Goal: Task Accomplishment & Management: Use online tool/utility

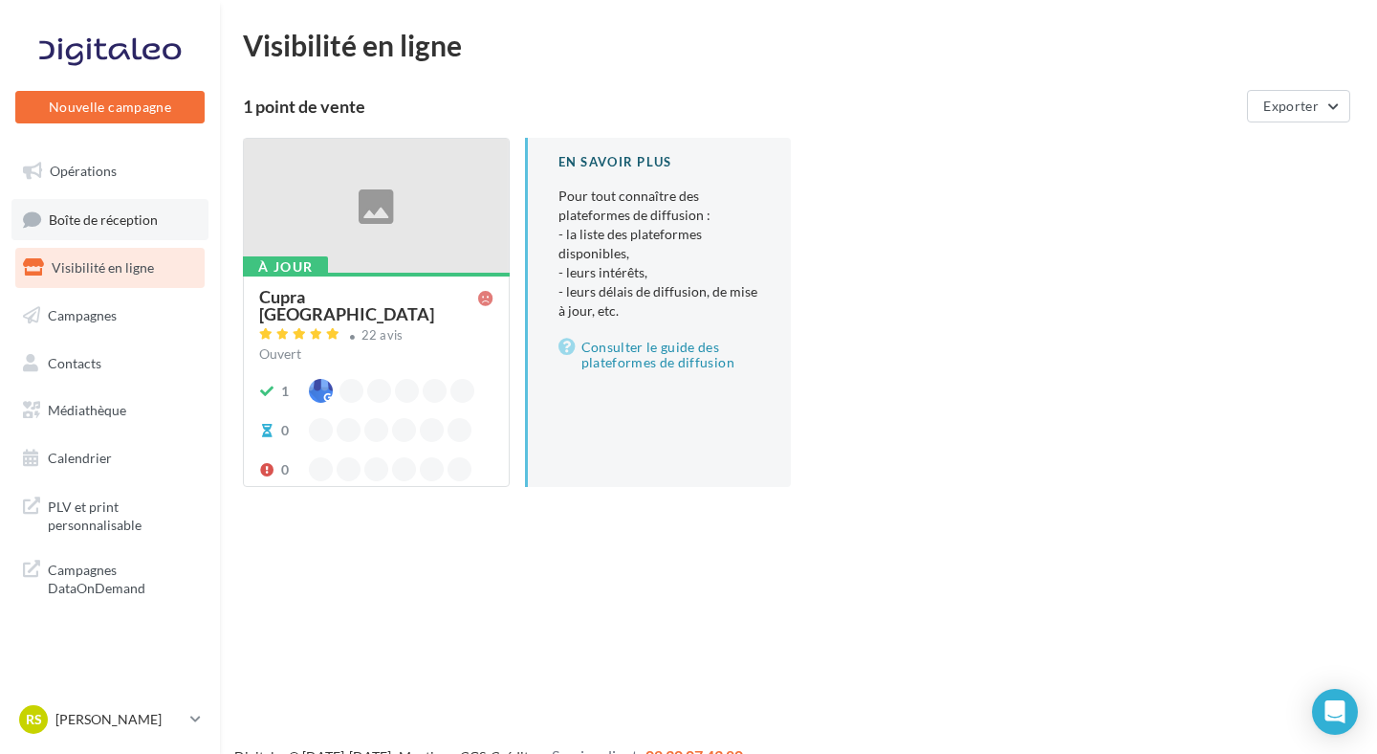
click at [83, 202] on link "Boîte de réception" at bounding box center [109, 219] width 197 height 41
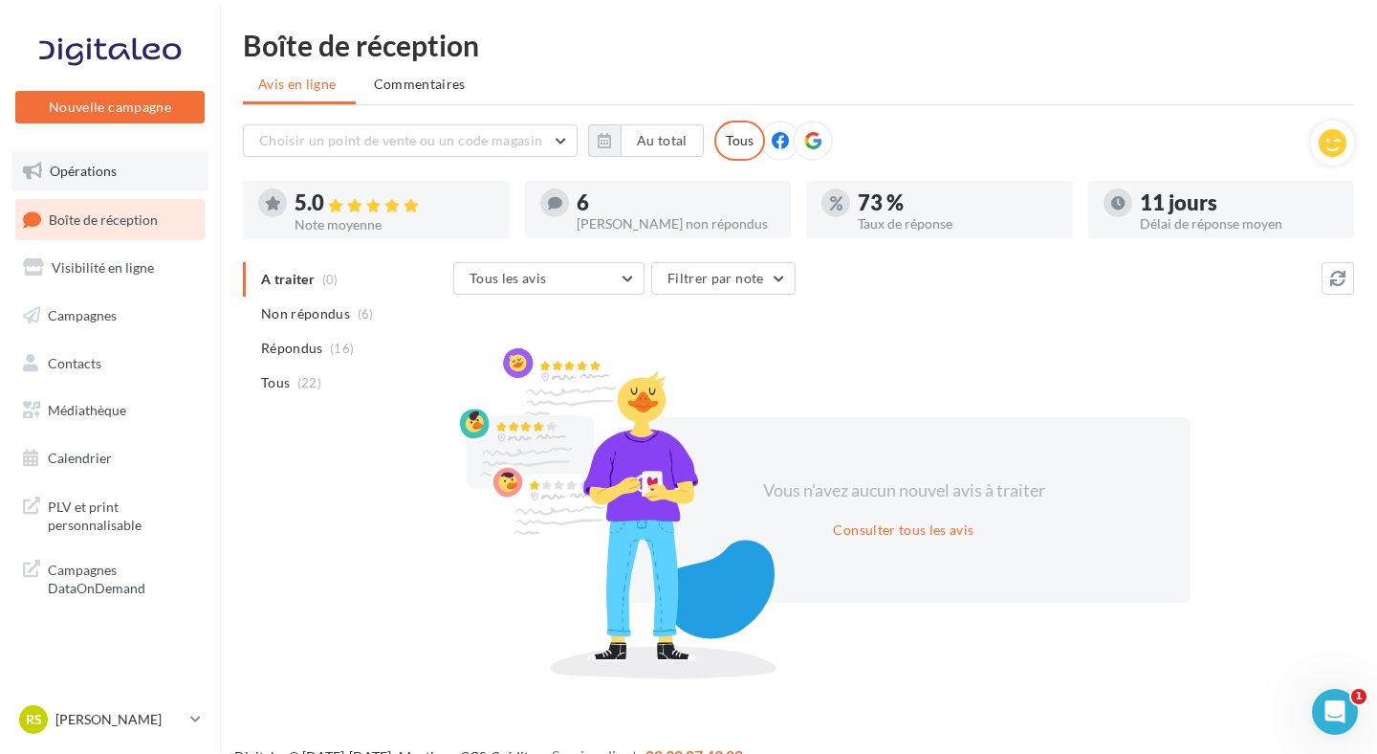
click at [99, 186] on link "Opérations" at bounding box center [109, 171] width 197 height 40
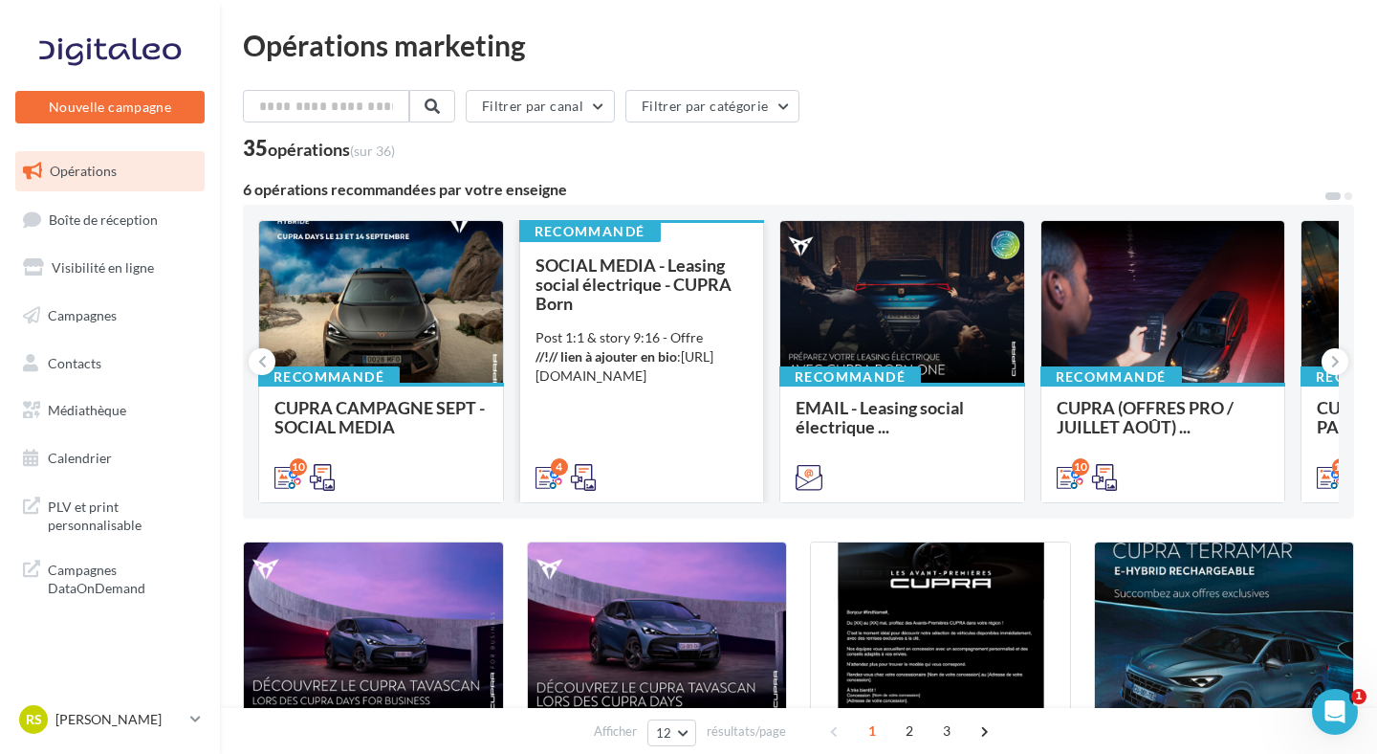
click at [608, 320] on div "SOCIAL MEDIA - Leasing social électrique - CUPRA Born Post 1:1 & story 9:16 - O…" at bounding box center [642, 370] width 213 height 230
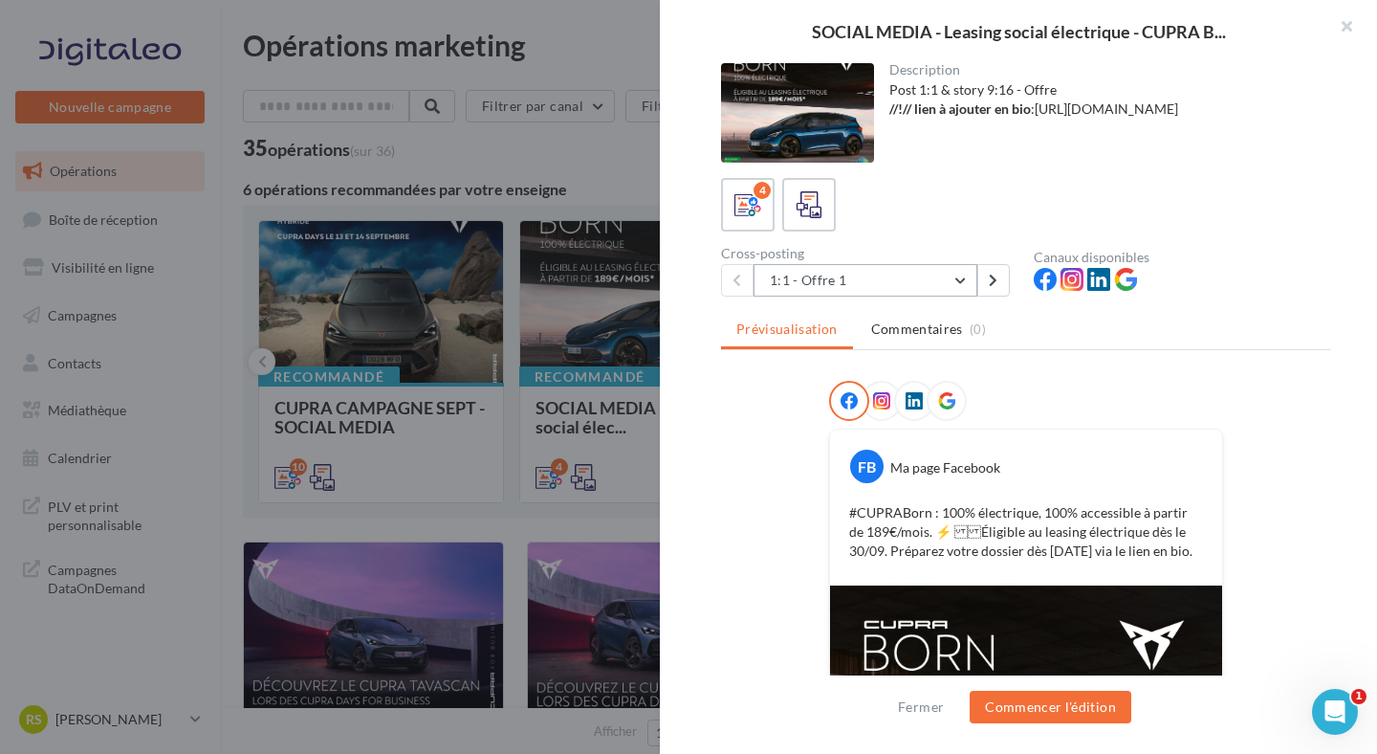
click at [924, 279] on button "1:1 - Offre 1" at bounding box center [866, 280] width 224 height 33
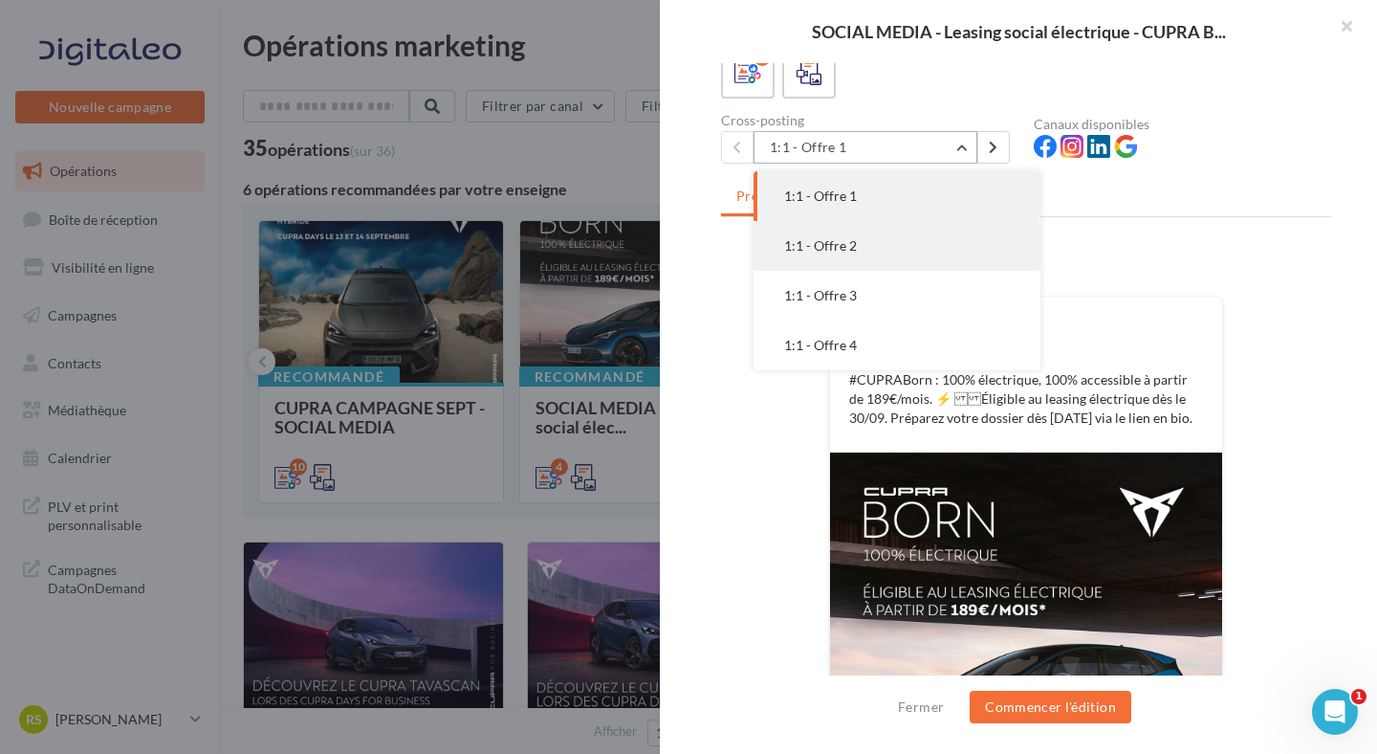
scroll to position [137, 0]
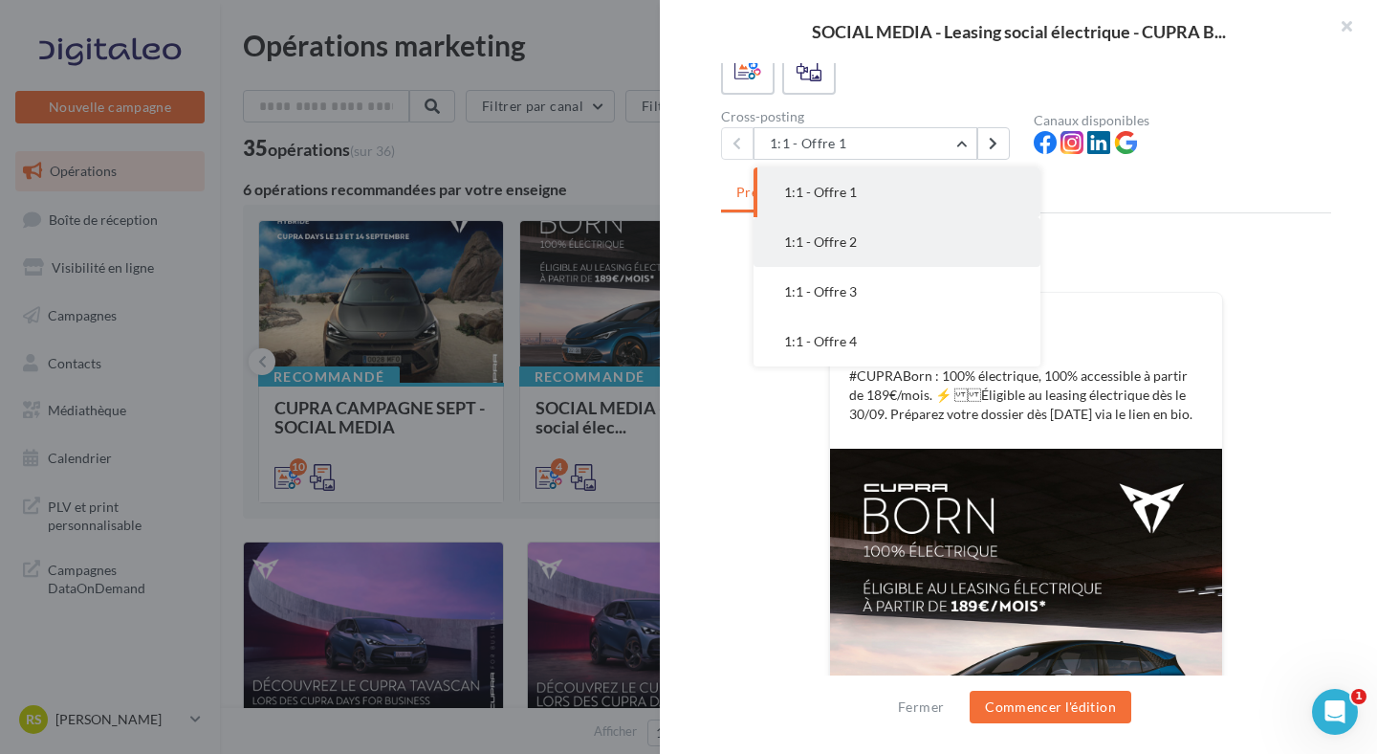
click at [932, 226] on button "1:1 - Offre 2" at bounding box center [897, 242] width 287 height 50
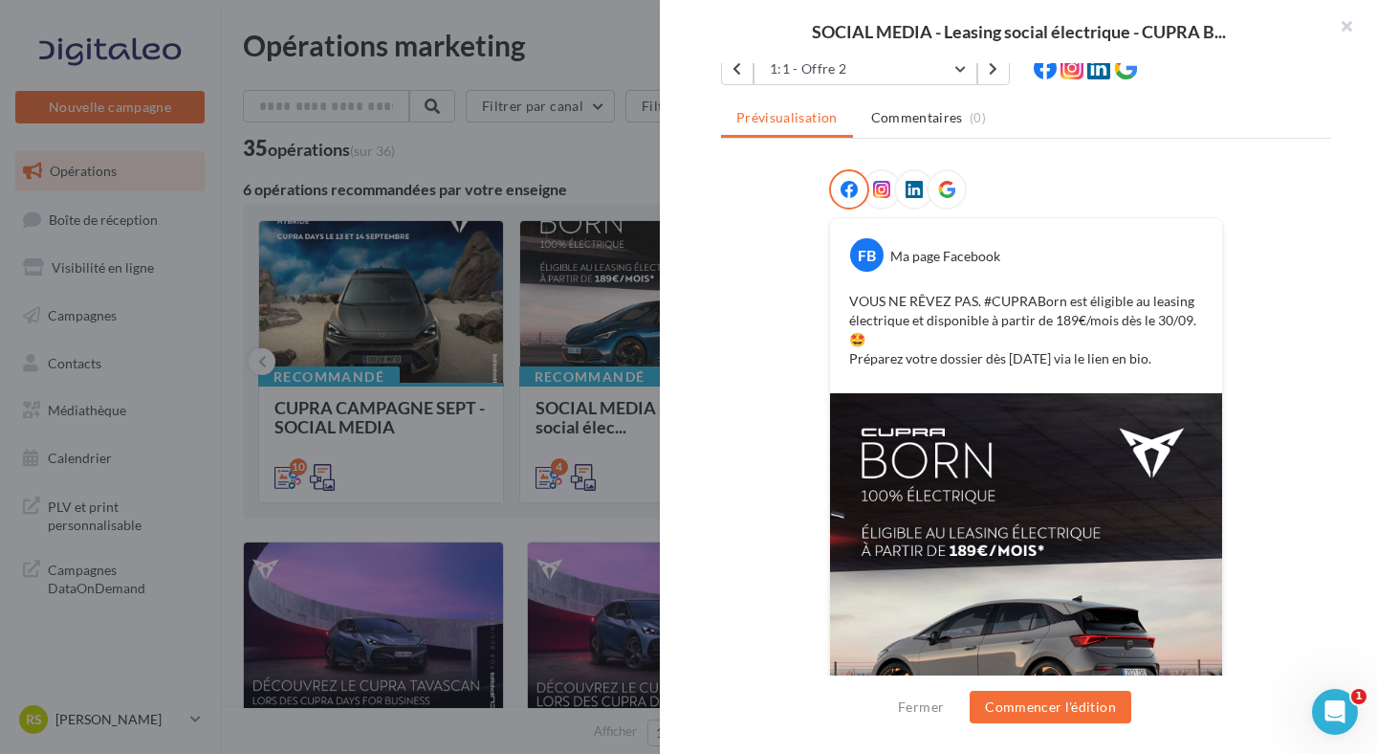
scroll to position [200, 0]
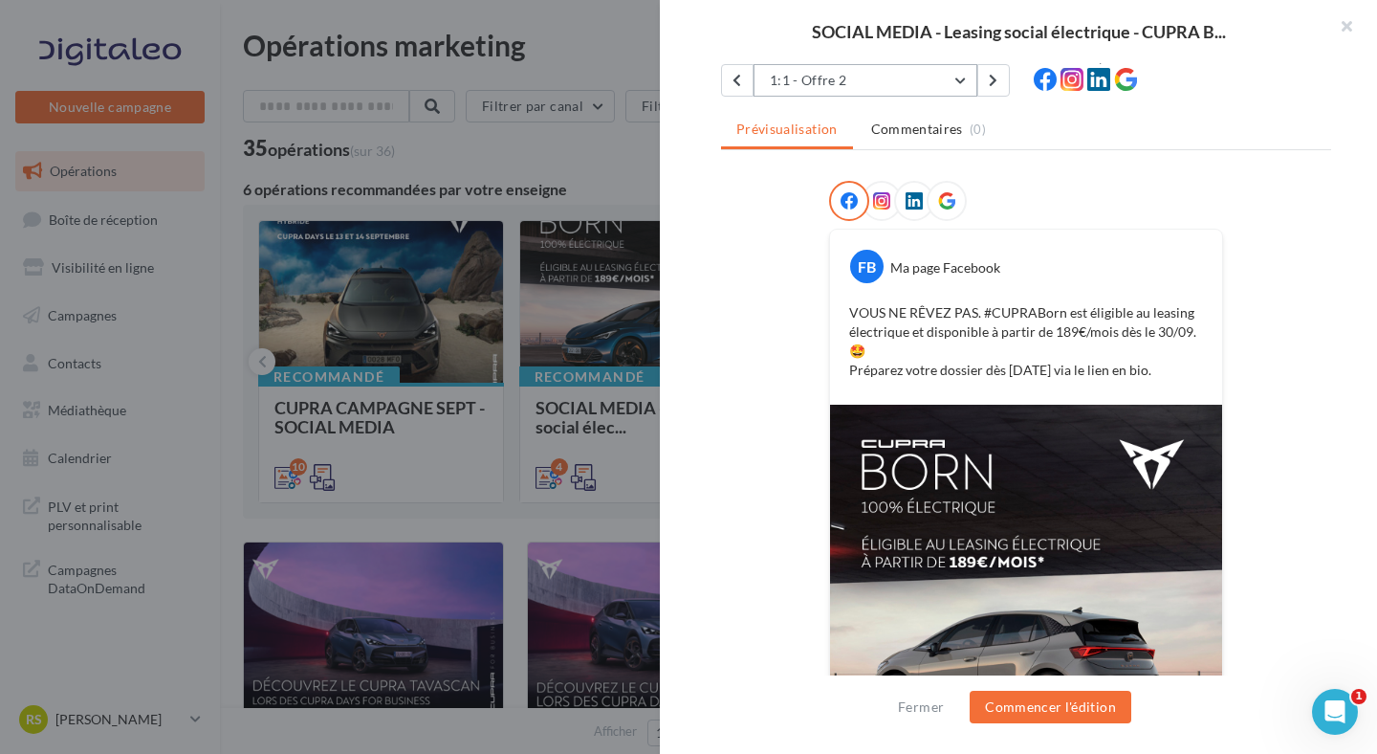
click at [860, 91] on button "1:1 - Offre 2" at bounding box center [866, 80] width 224 height 33
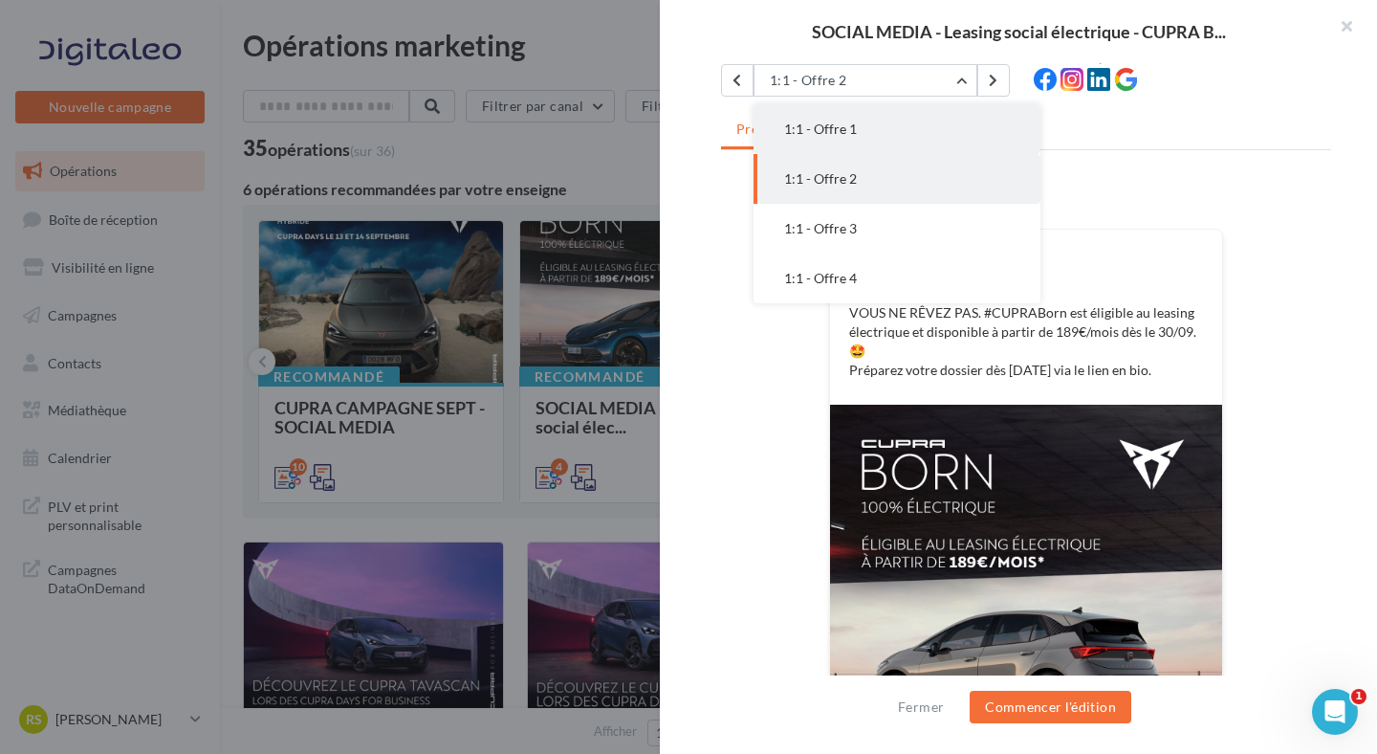
click at [857, 125] on button "1:1 - Offre 1" at bounding box center [897, 129] width 287 height 50
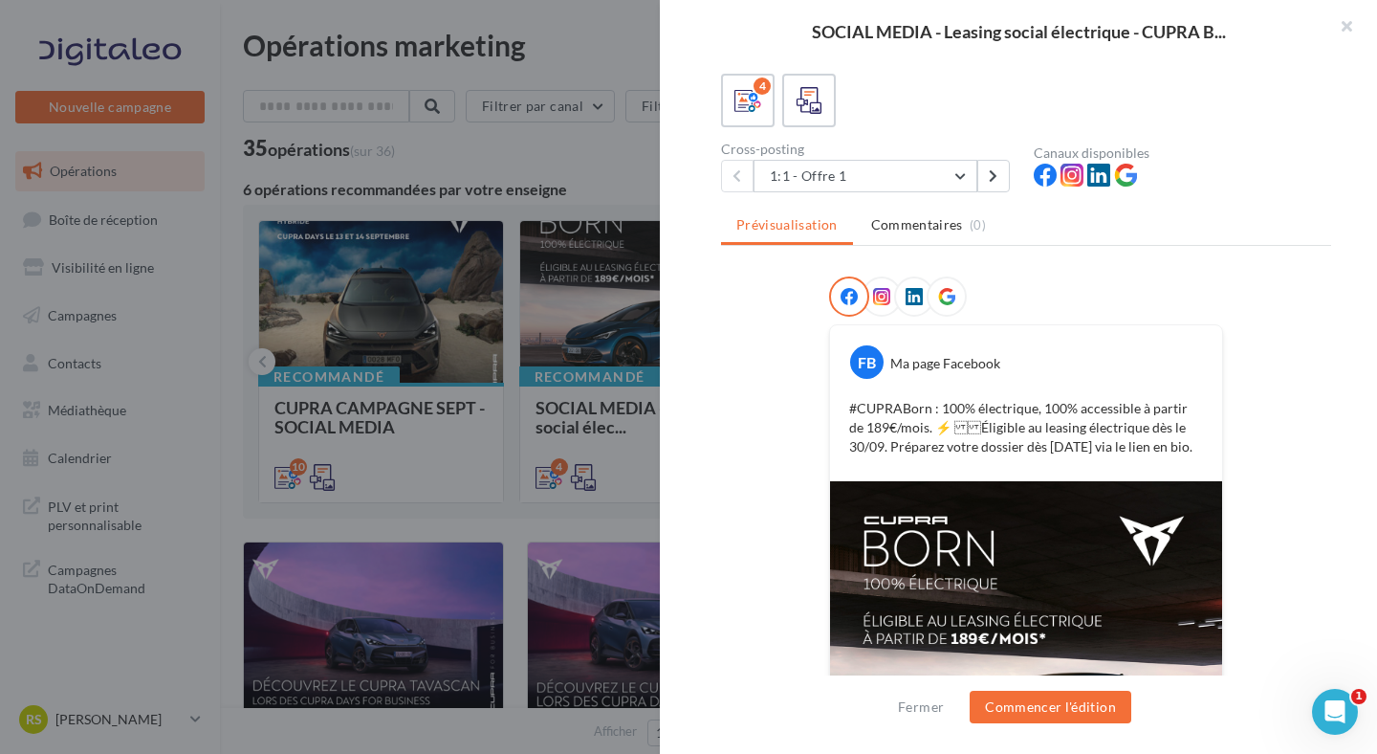
scroll to position [85, 0]
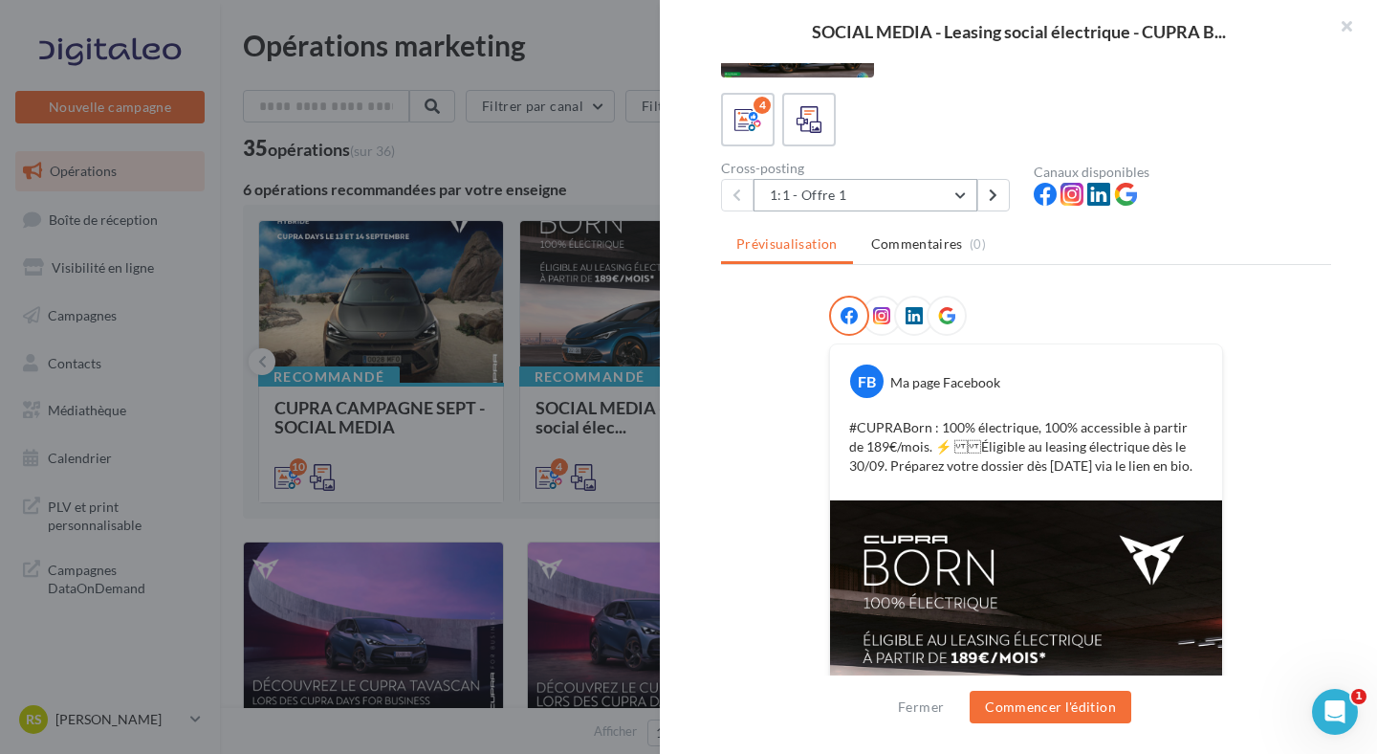
click at [844, 187] on button "1:1 - Offre 1" at bounding box center [866, 195] width 224 height 33
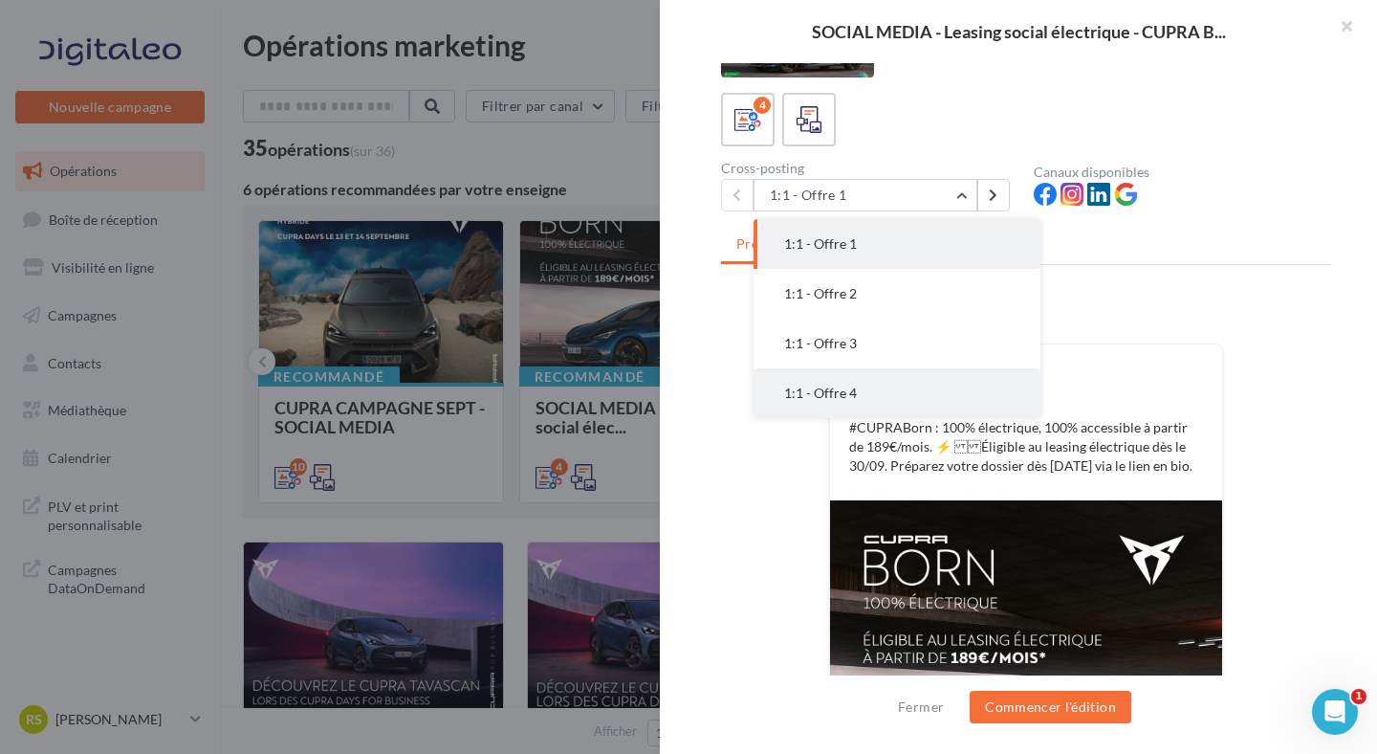
click at [847, 386] on span "1:1 - Offre 4" at bounding box center [820, 392] width 73 height 16
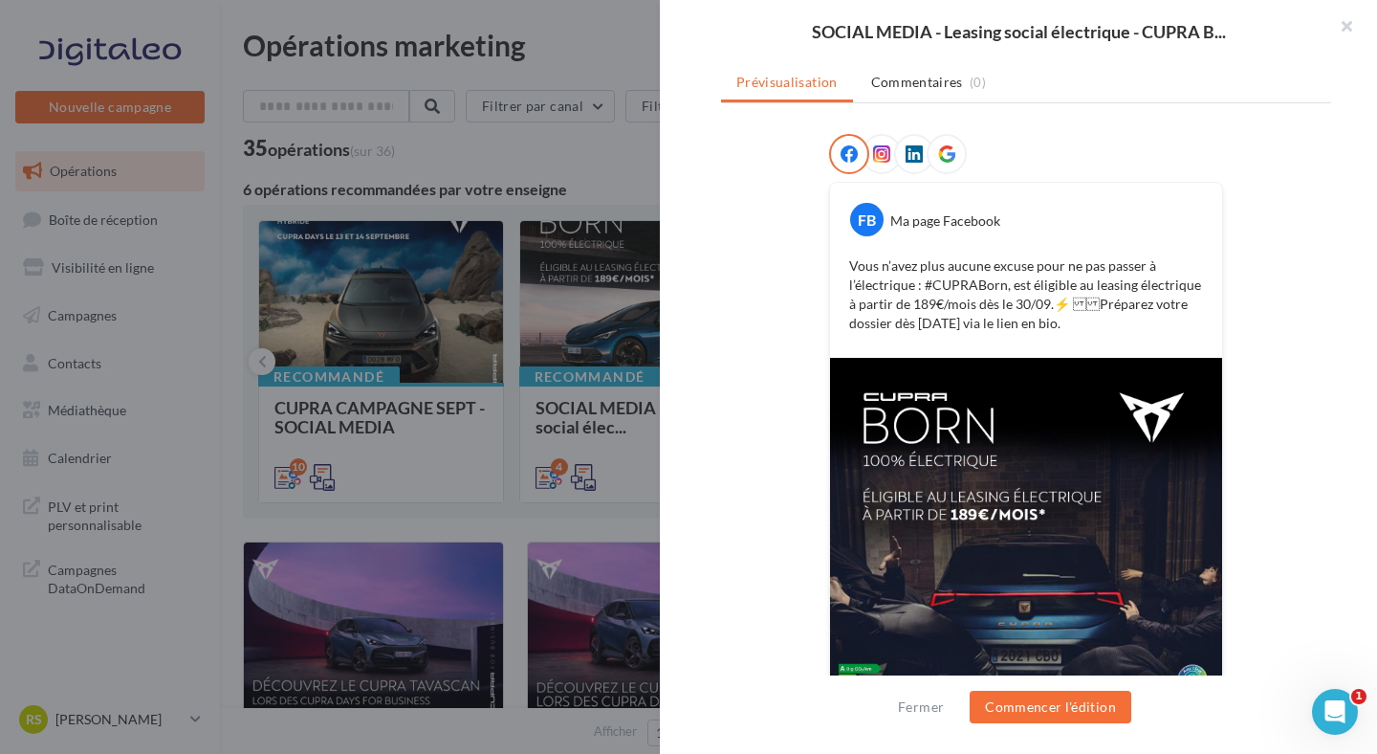
scroll to position [198, 0]
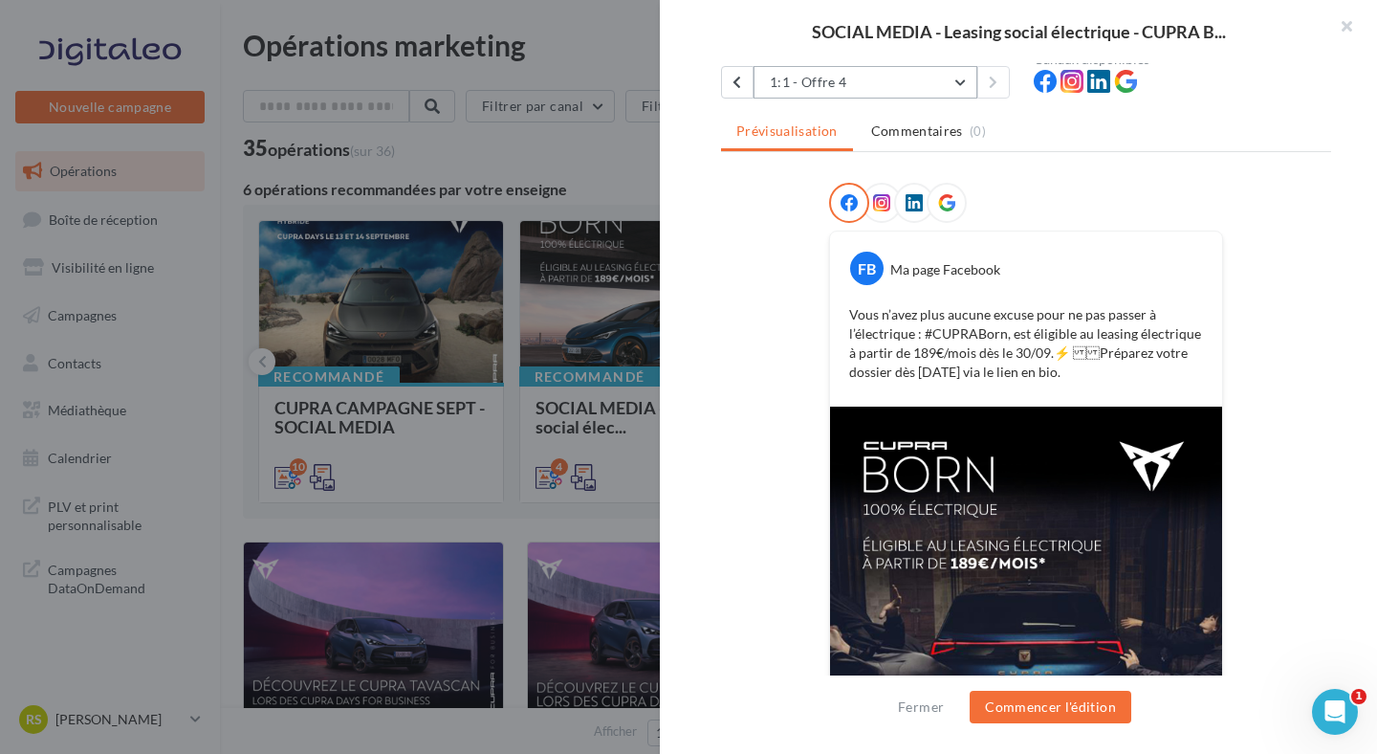
click at [808, 86] on button "1:1 - Offre 4" at bounding box center [866, 82] width 224 height 33
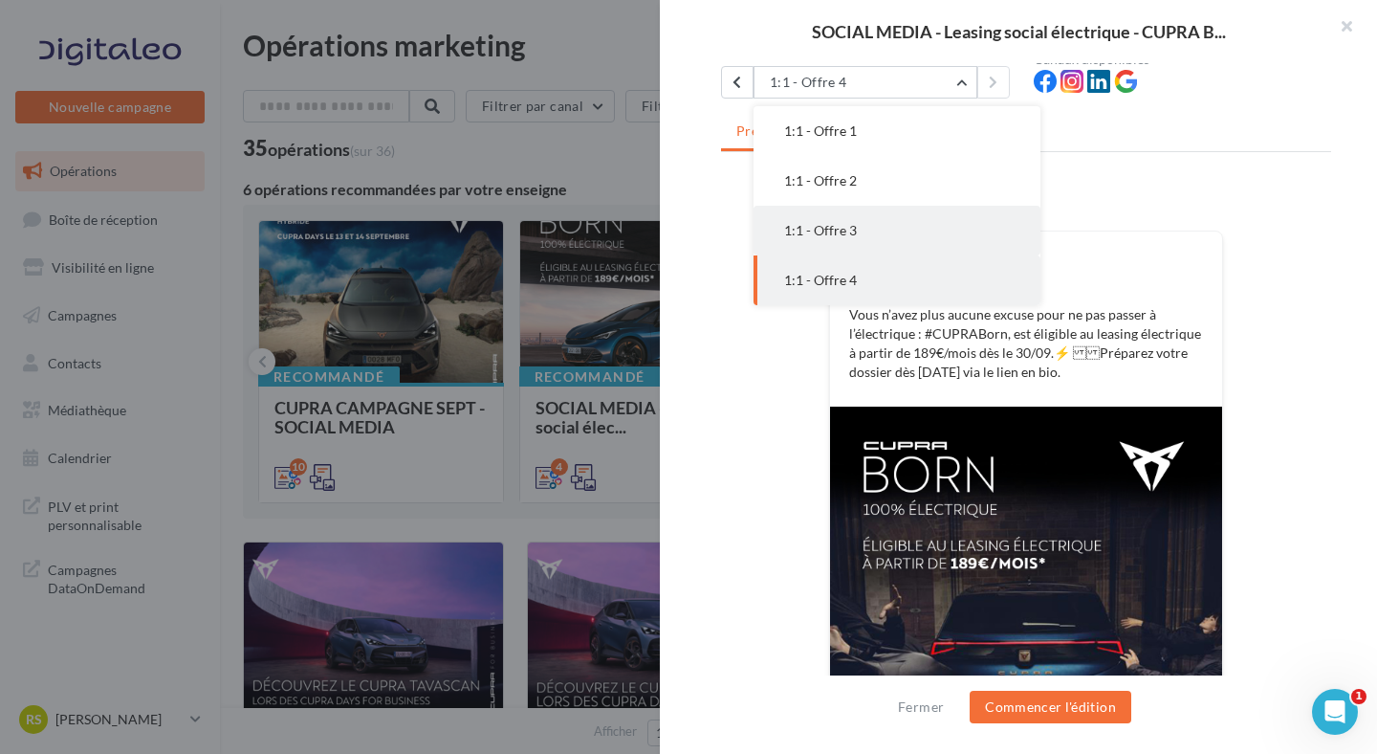
click at [816, 219] on button "1:1 - Offre 3" at bounding box center [897, 231] width 287 height 50
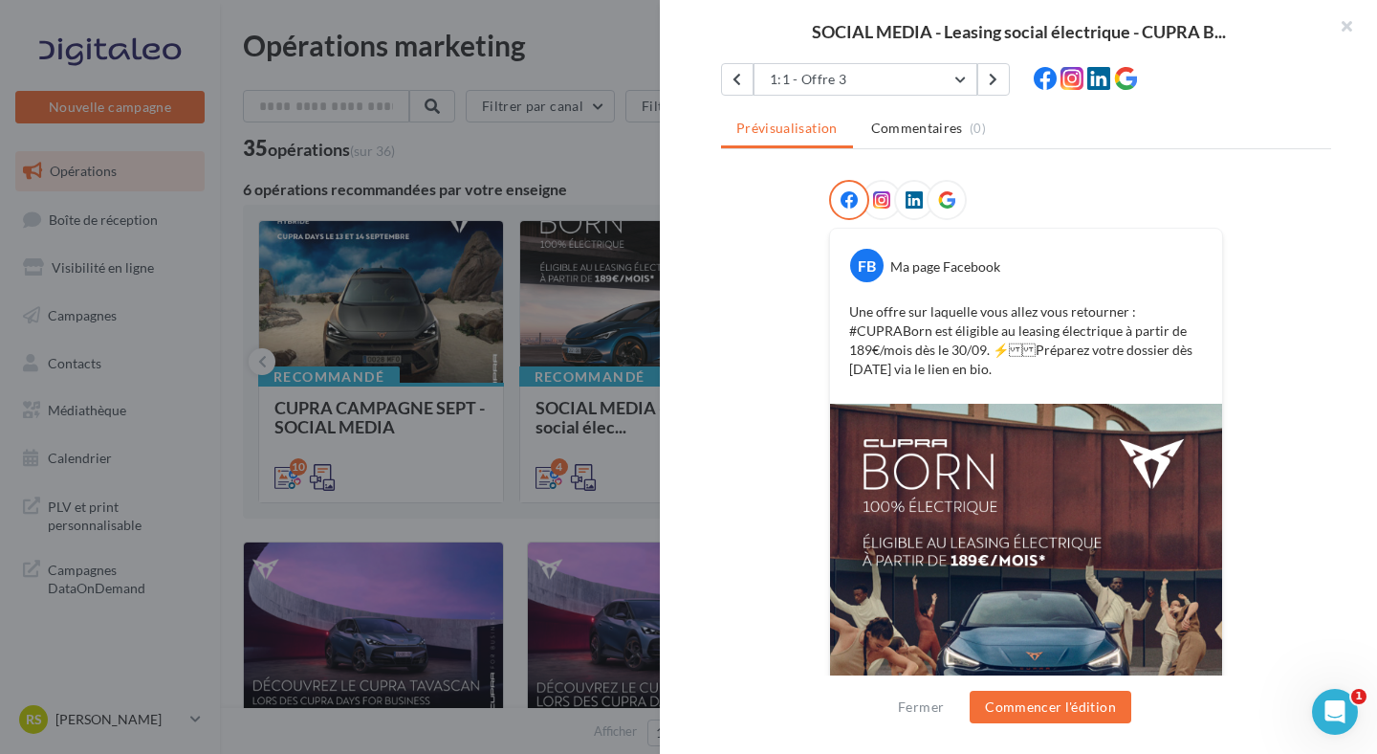
scroll to position [185, 0]
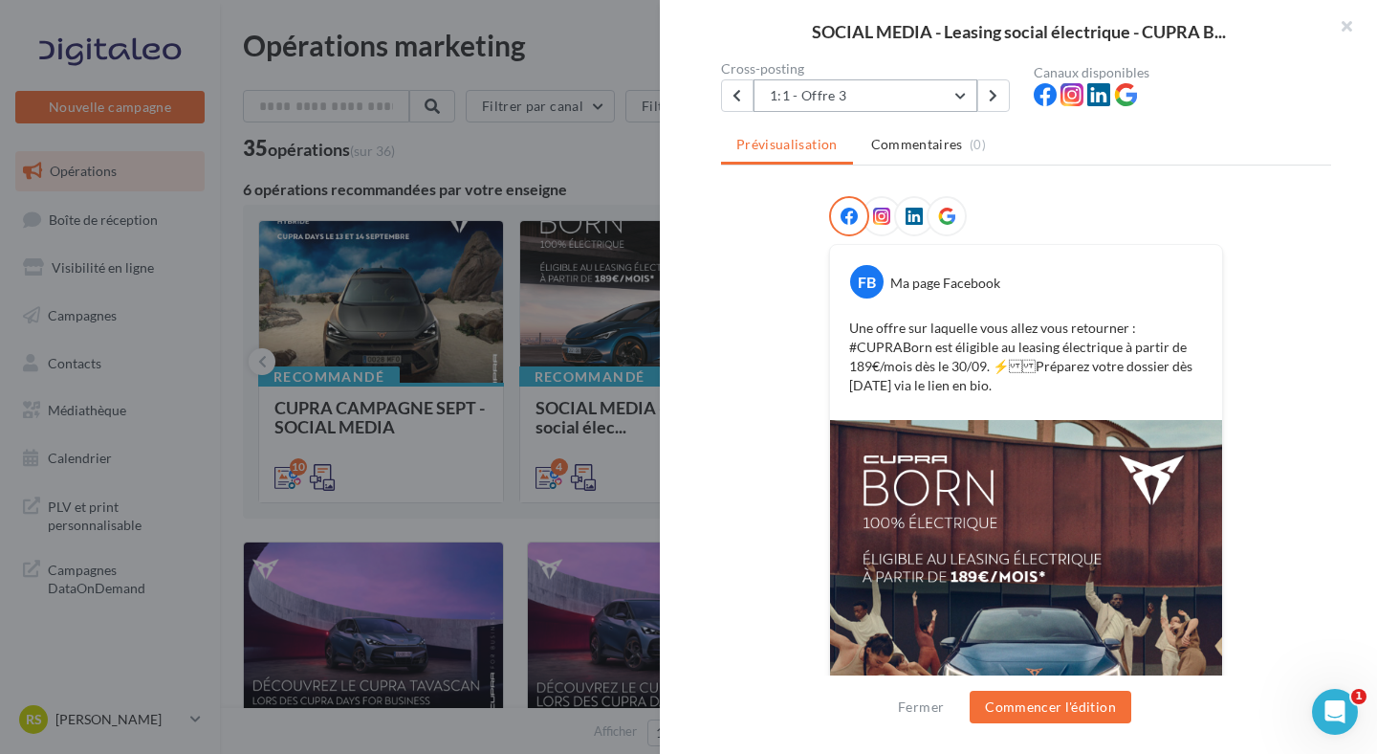
click at [814, 106] on button "1:1 - Offre 3" at bounding box center [866, 95] width 224 height 33
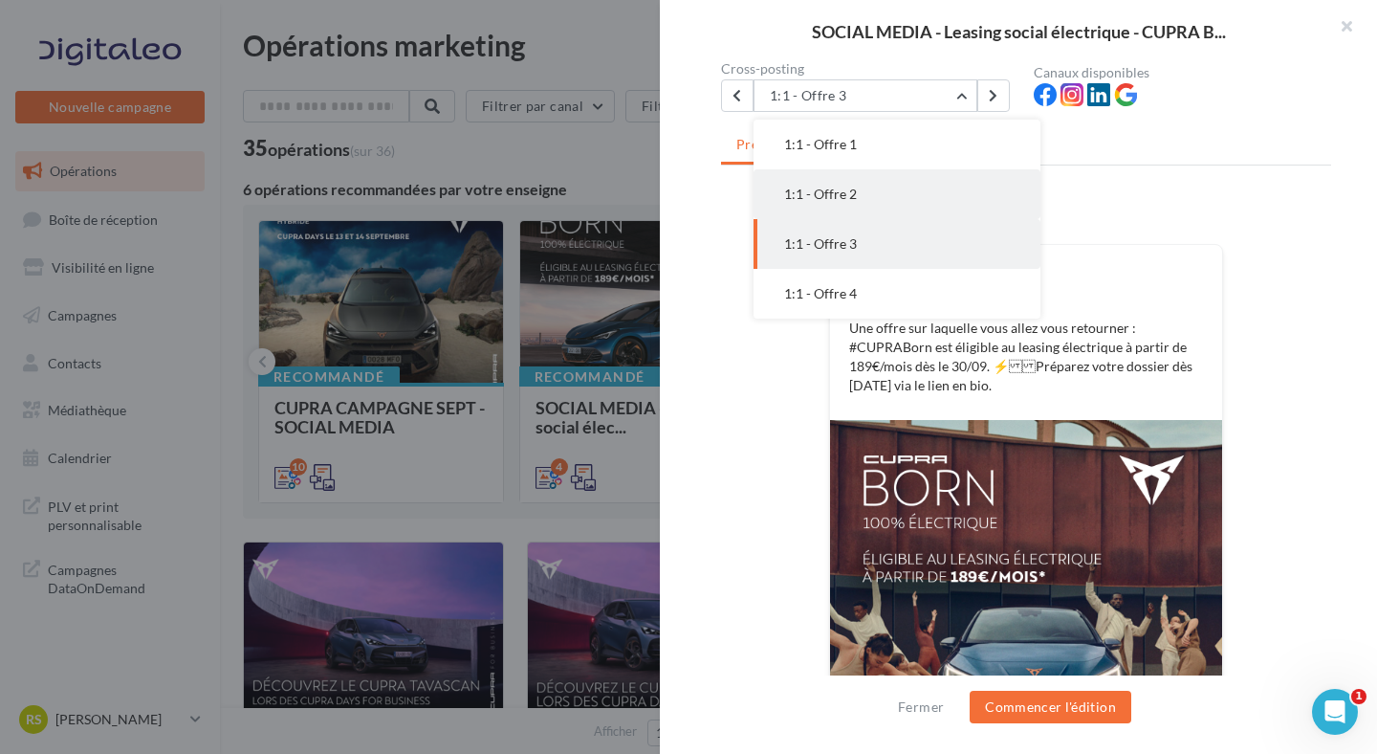
click at [833, 201] on span "1:1 - Offre 2" at bounding box center [820, 194] width 73 height 16
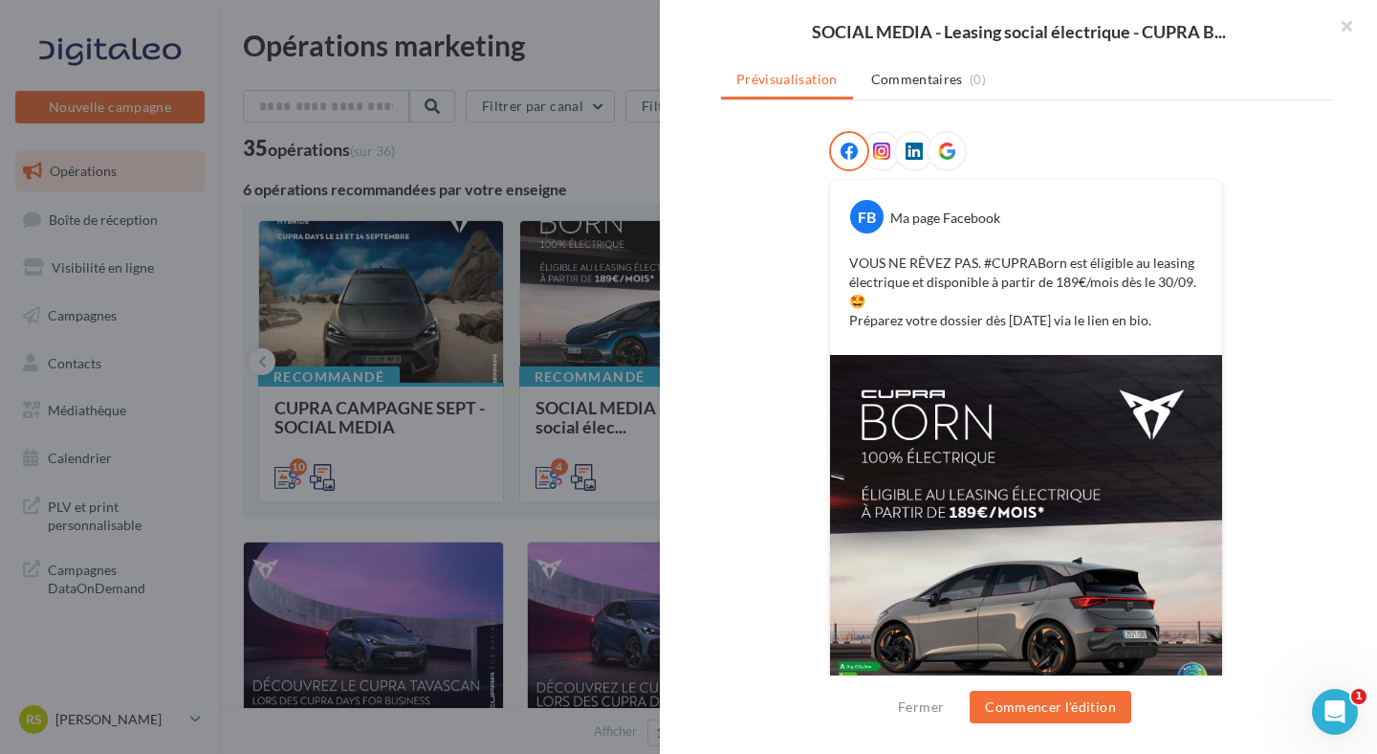
scroll to position [117, 0]
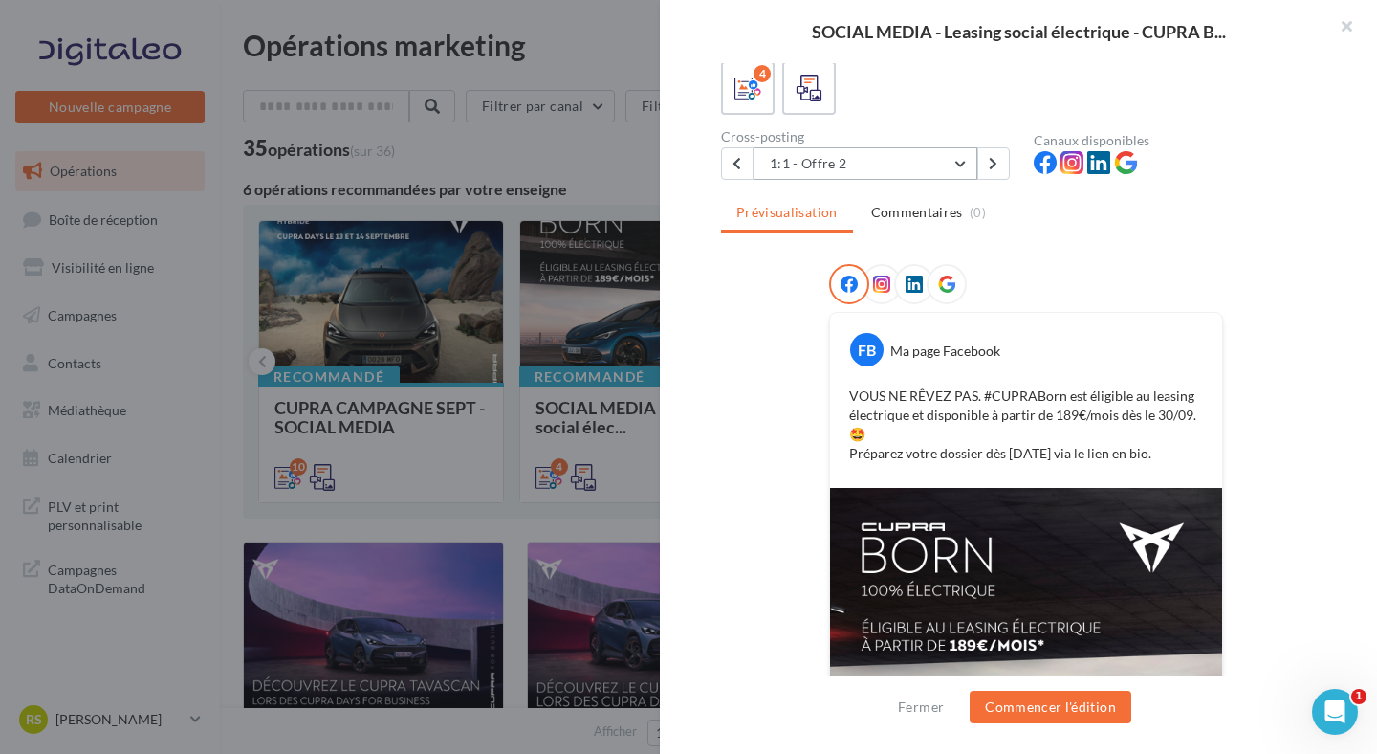
click at [852, 173] on button "1:1 - Offre 2" at bounding box center [866, 163] width 224 height 33
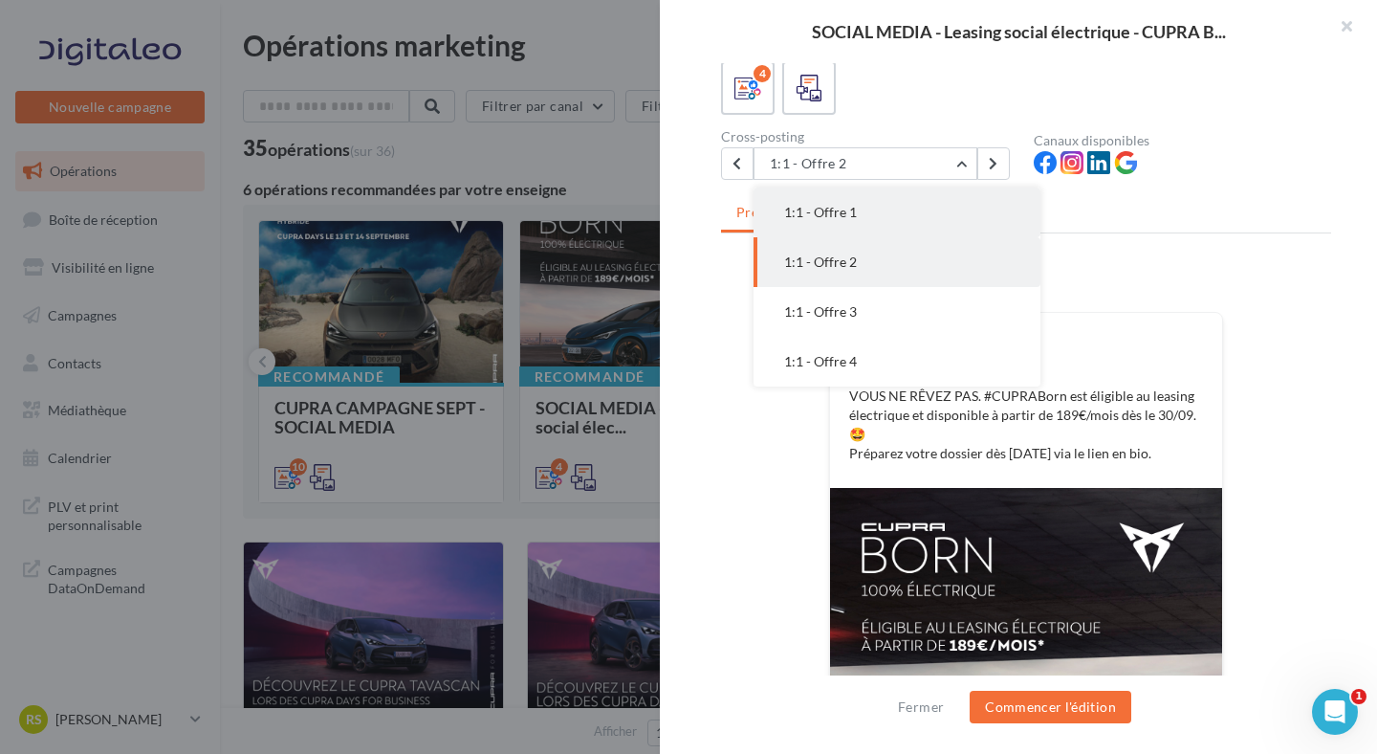
click at [845, 202] on button "1:1 - Offre 1" at bounding box center [897, 212] width 287 height 50
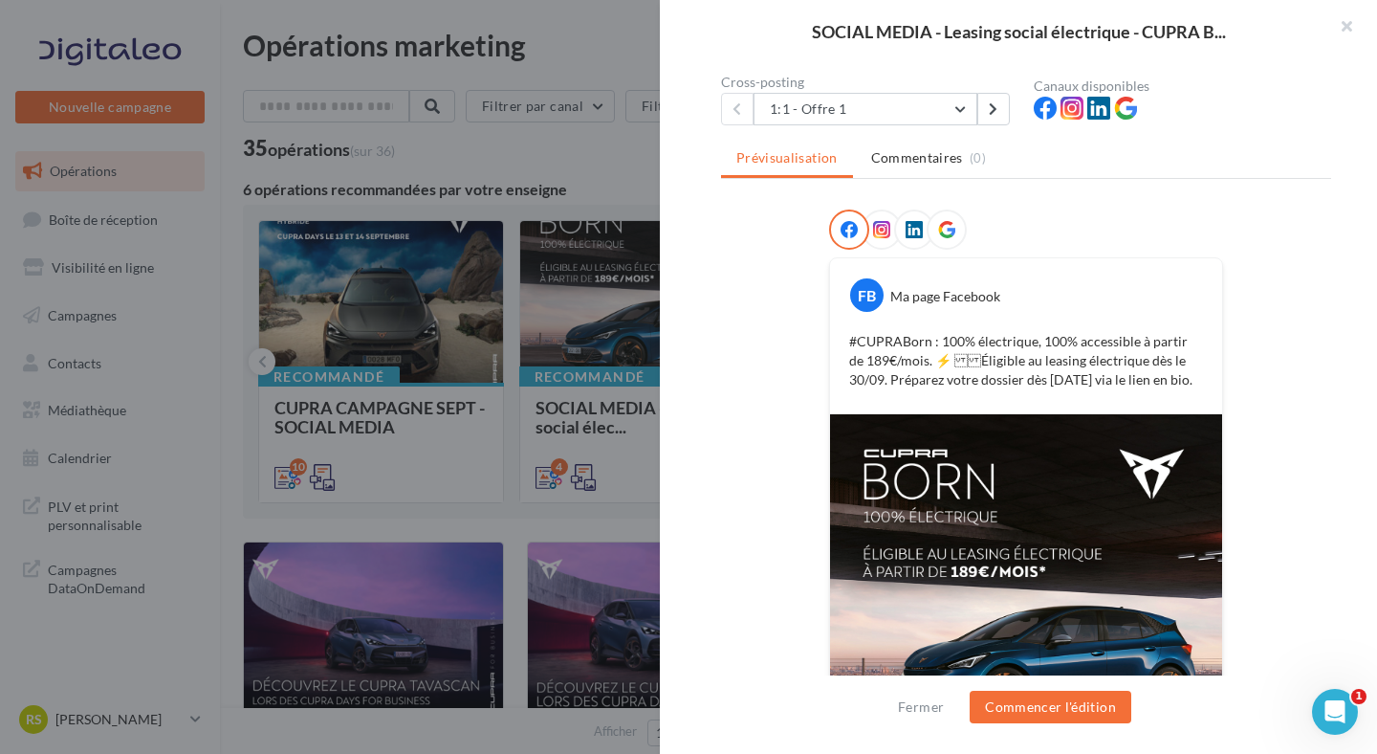
scroll to position [138, 0]
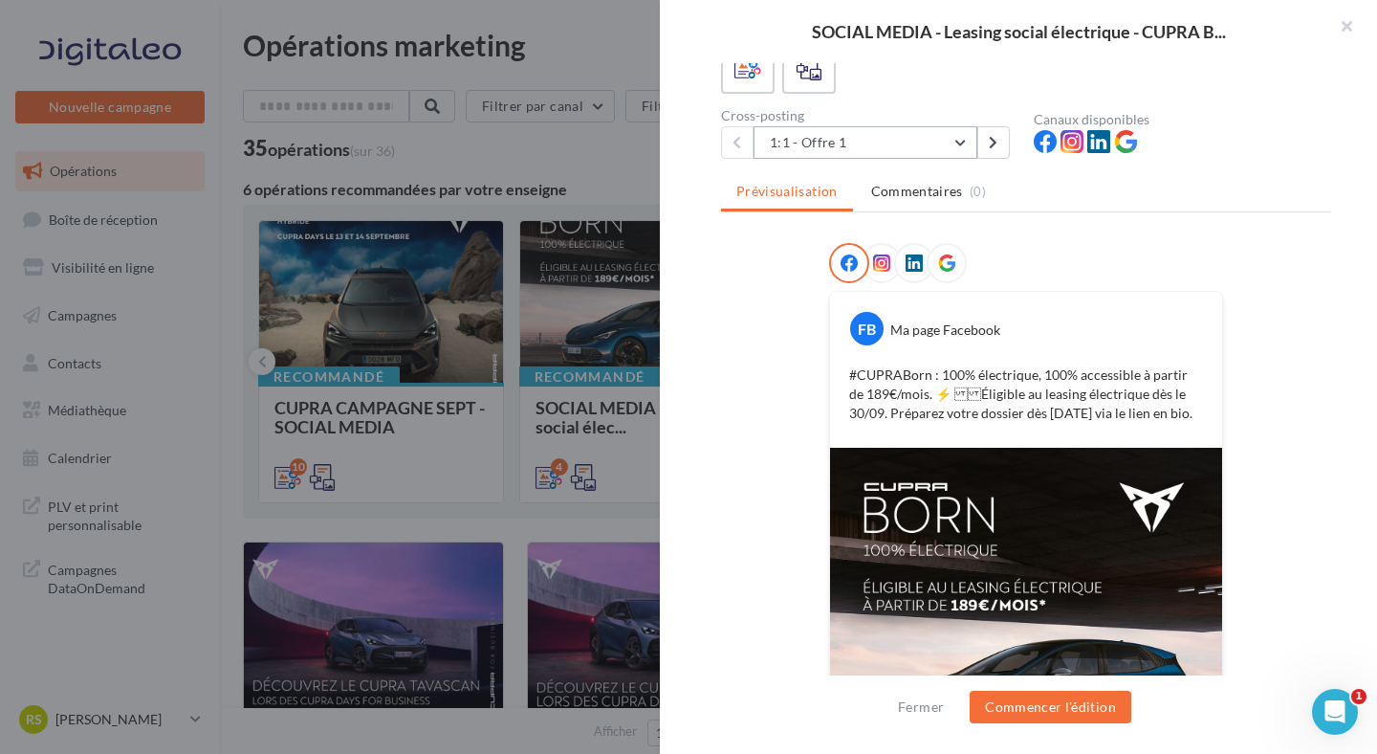
click at [844, 151] on button "1:1 - Offre 1" at bounding box center [866, 142] width 224 height 33
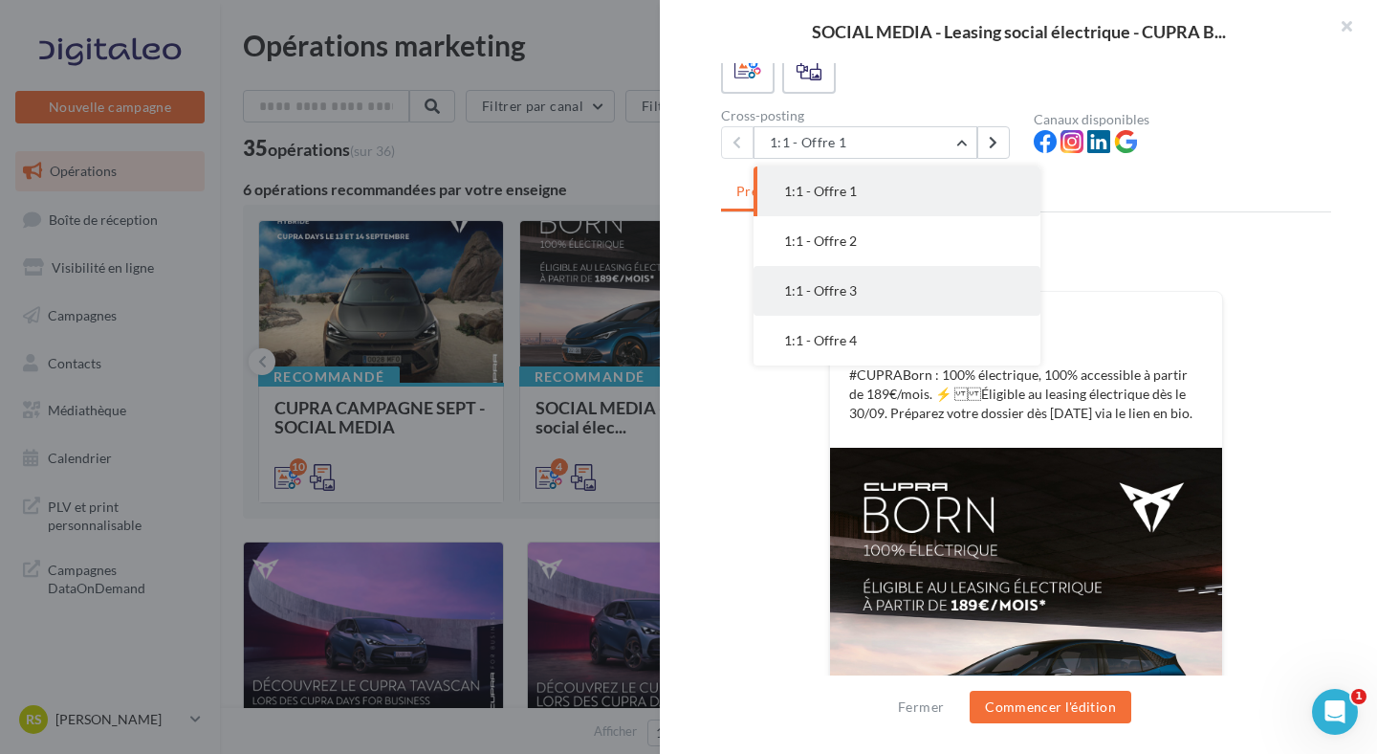
click at [849, 284] on span "1:1 - Offre 3" at bounding box center [820, 290] width 73 height 16
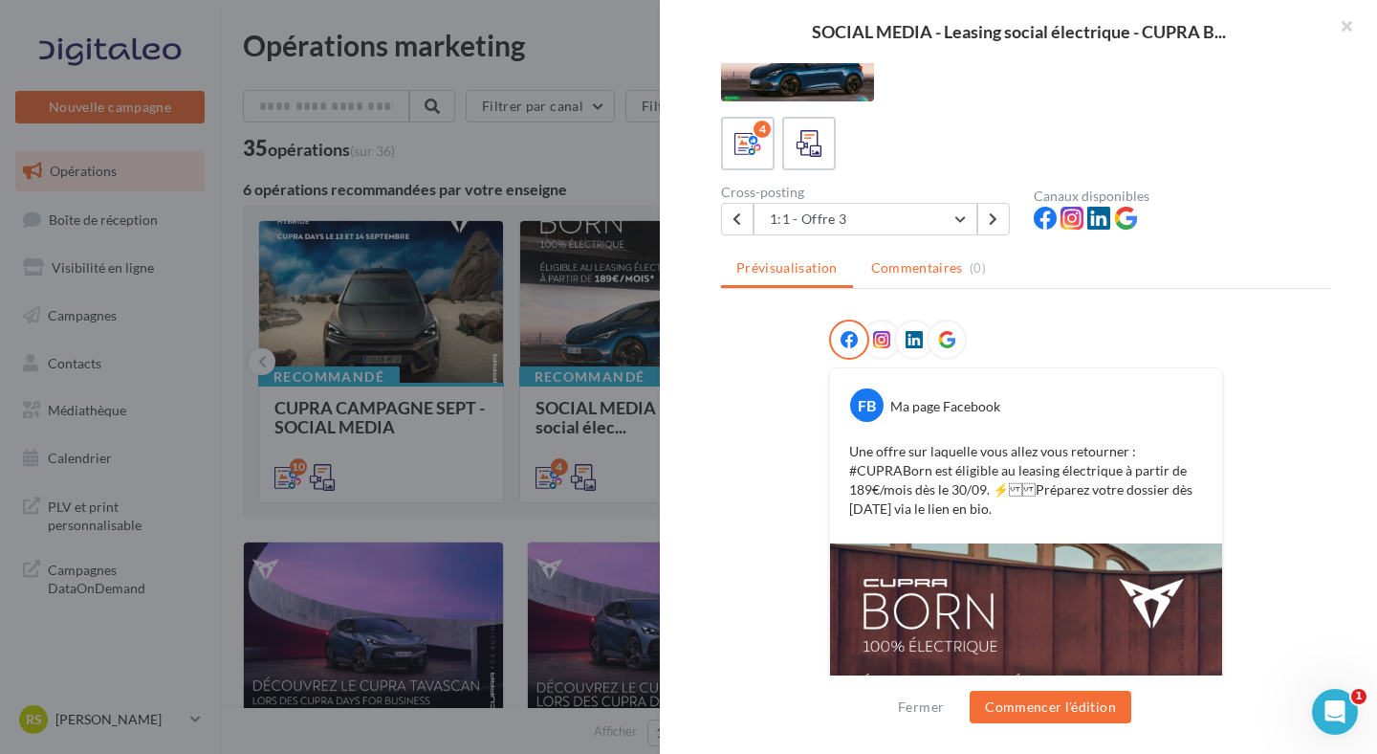
scroll to position [33, 0]
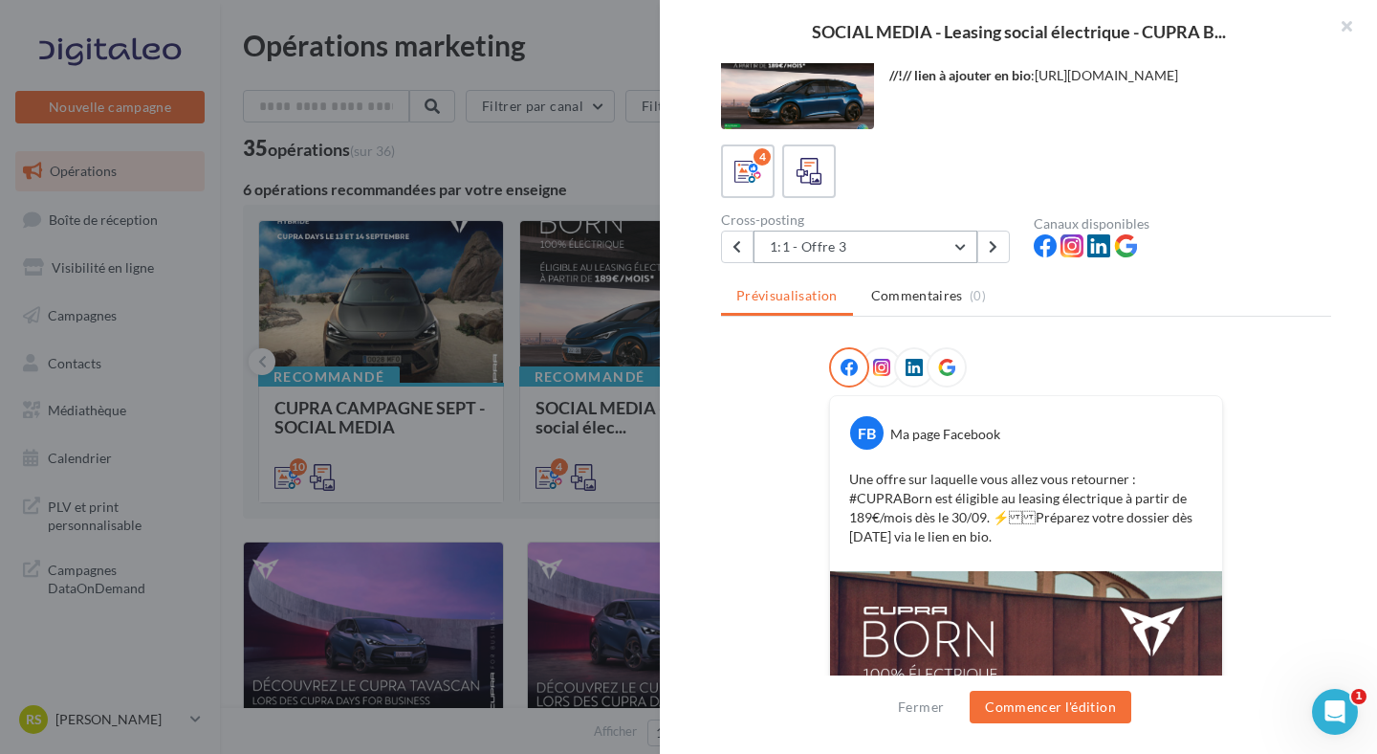
click at [928, 259] on button "1:1 - Offre 3" at bounding box center [866, 246] width 224 height 33
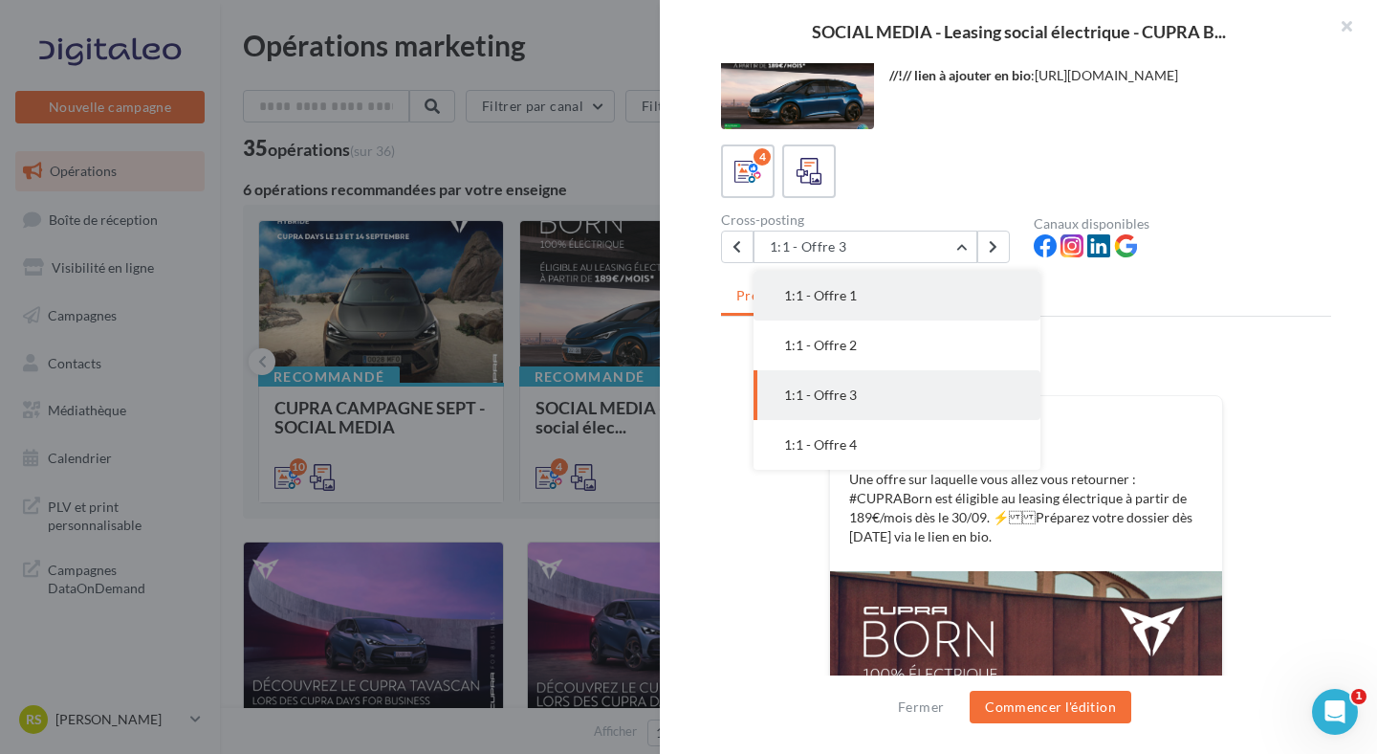
click at [903, 304] on button "1:1 - Offre 1" at bounding box center [897, 296] width 287 height 50
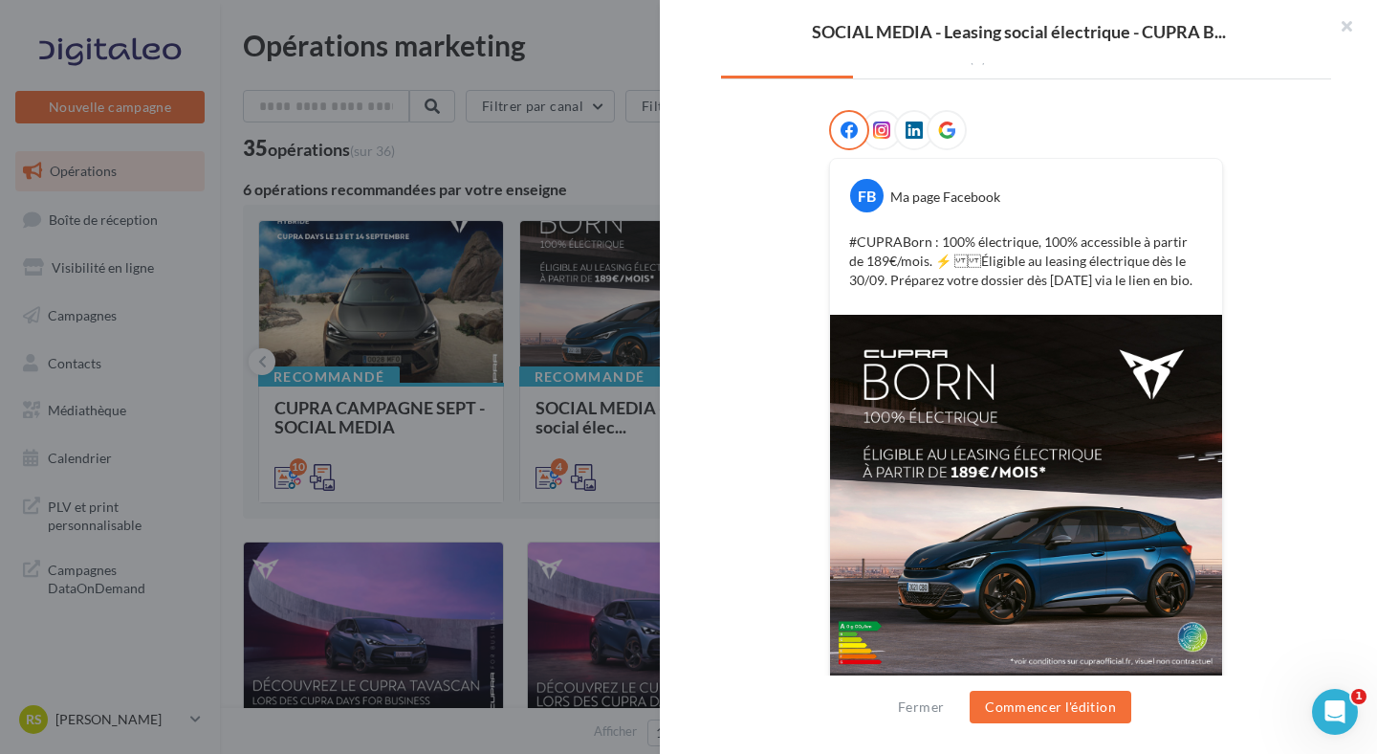
scroll to position [311, 0]
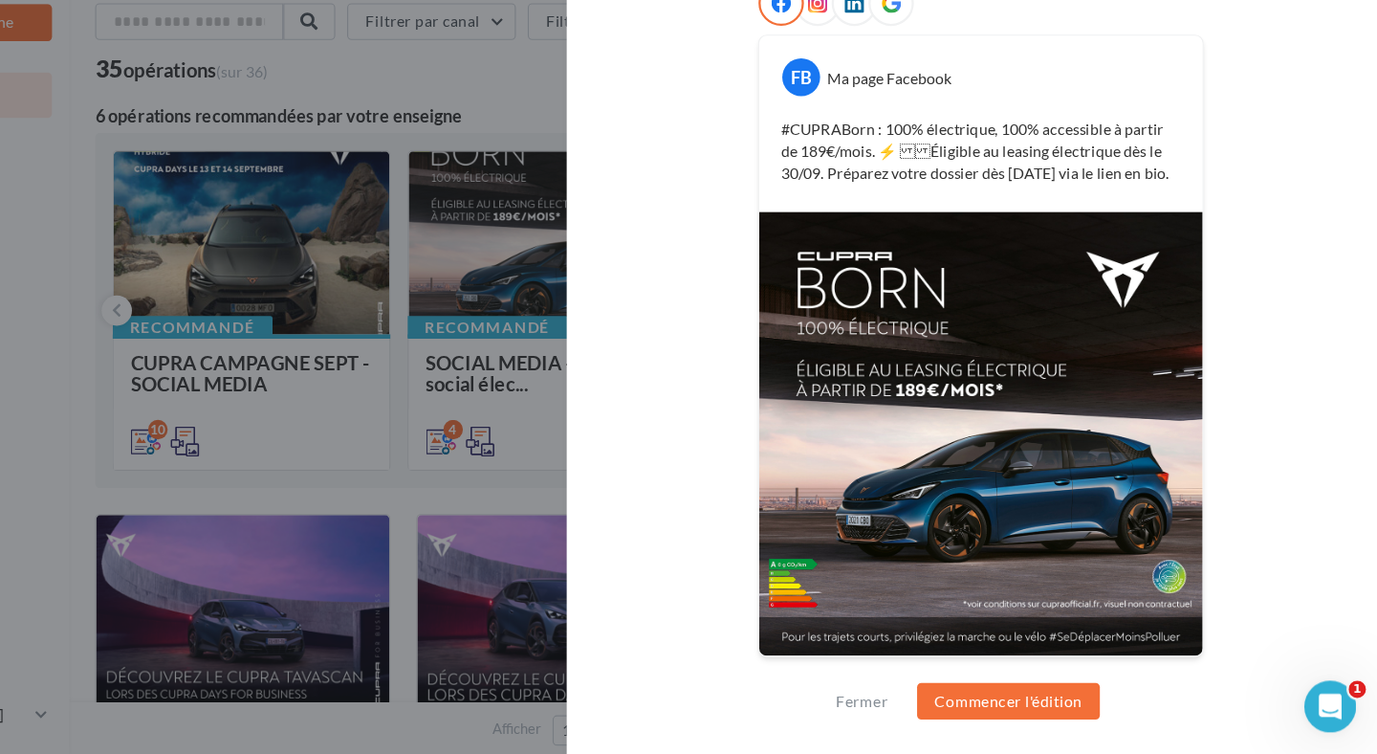
click at [808, 178] on div "FB Ma page Facebook #CUPRABorn : 100% électrique, 100% accessible à partir de 1…" at bounding box center [1026, 381] width 610 height 623
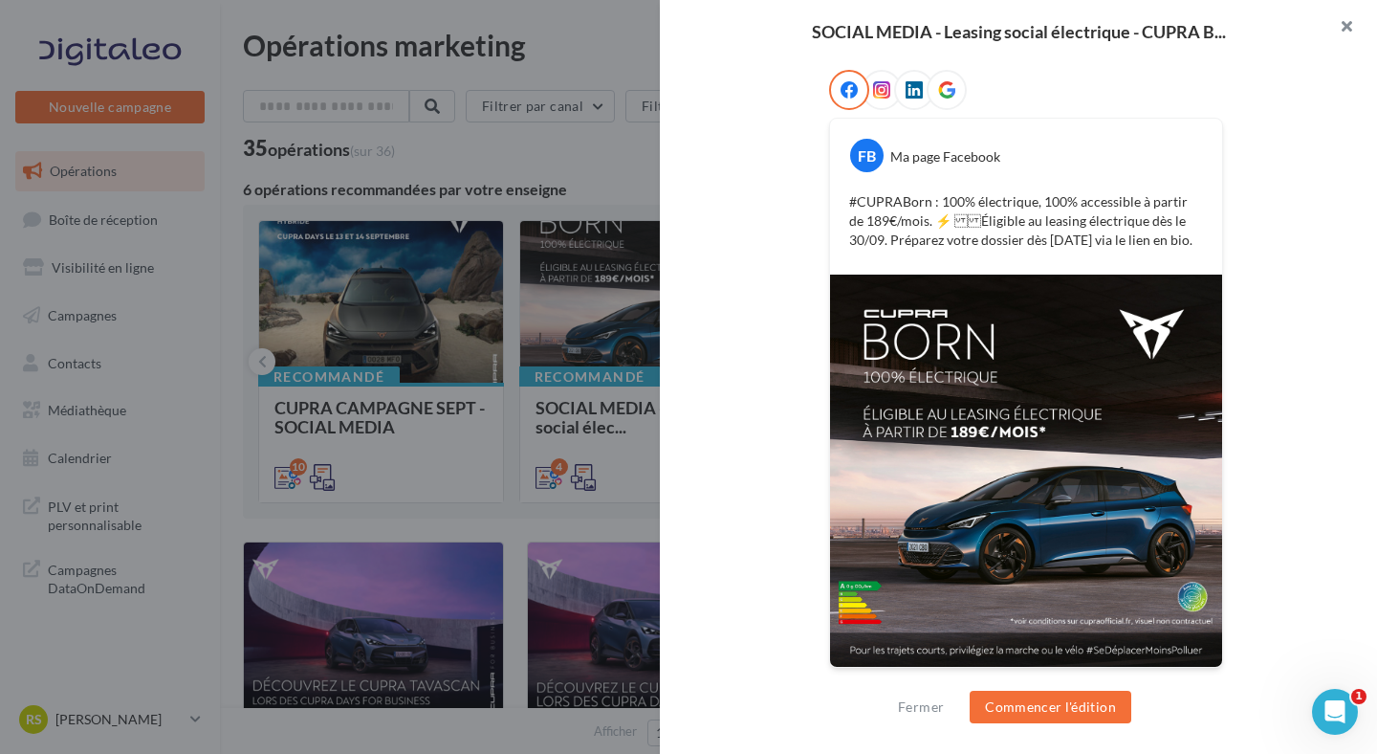
click at [1351, 31] on button "button" at bounding box center [1339, 28] width 77 height 57
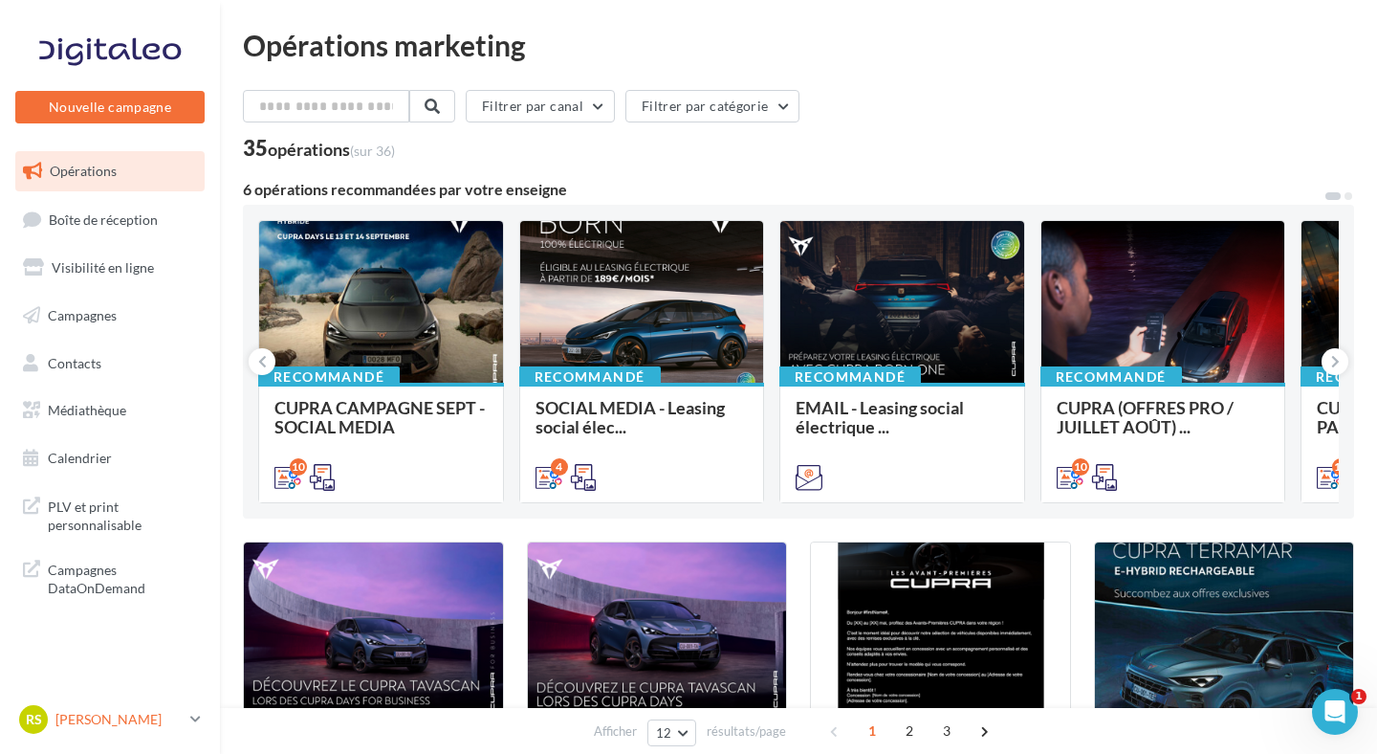
click at [129, 719] on p "[PERSON_NAME]" at bounding box center [118, 719] width 127 height 19
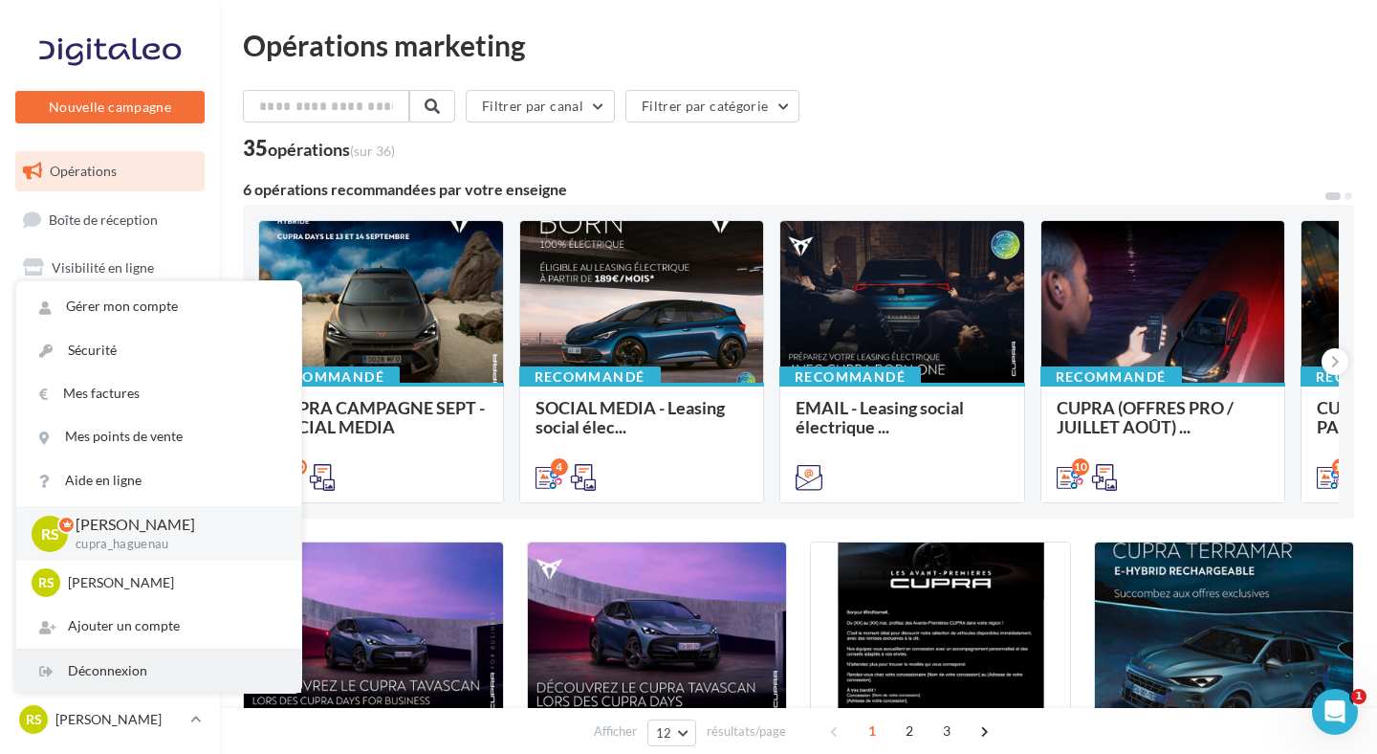
click at [135, 678] on div "Déconnexion" at bounding box center [158, 670] width 285 height 43
